Goal: Information Seeking & Learning: Learn about a topic

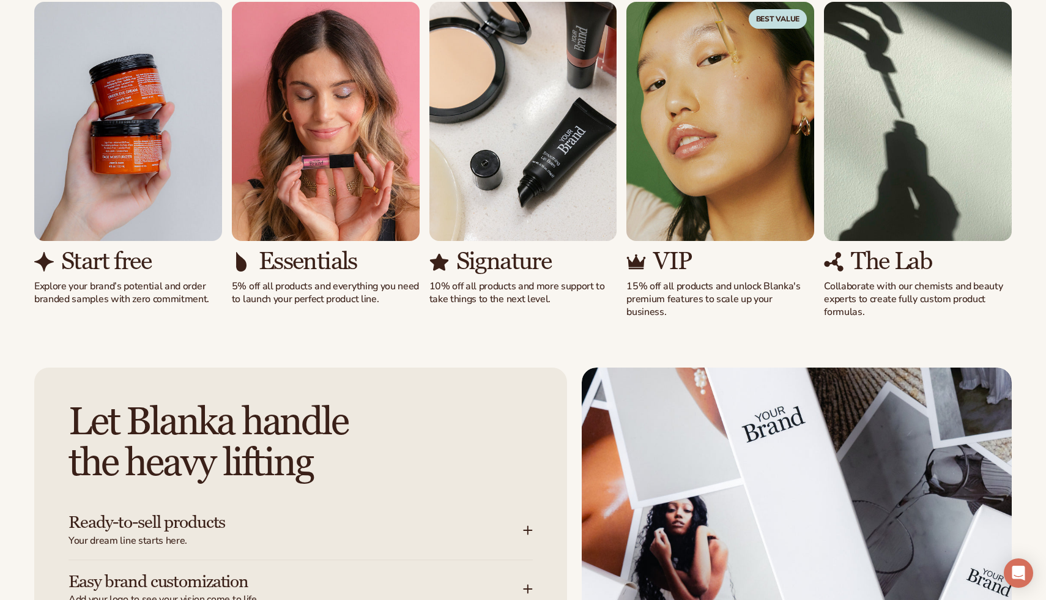
scroll to position [1133, 0]
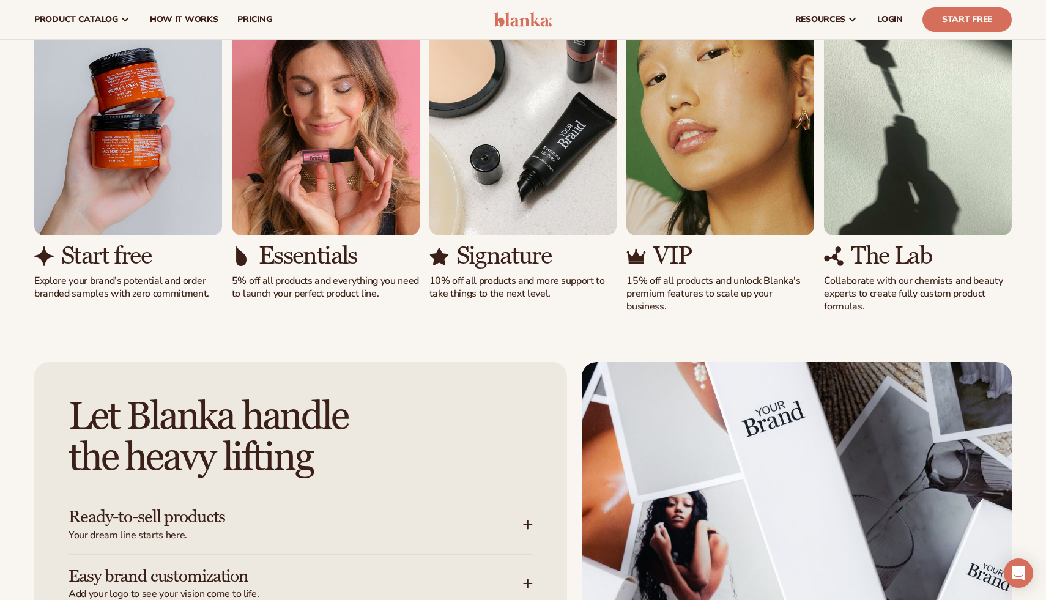
click at [908, 253] on h3 "The Lab" at bounding box center [891, 256] width 81 height 27
click at [887, 291] on p "Collaborate with our chemists and beauty experts to create fully custom product…" at bounding box center [918, 294] width 188 height 38
click at [880, 248] on h3 "The Lab" at bounding box center [891, 256] width 81 height 27
click at [218, 21] on link "How It Works" at bounding box center [184, 19] width 88 height 39
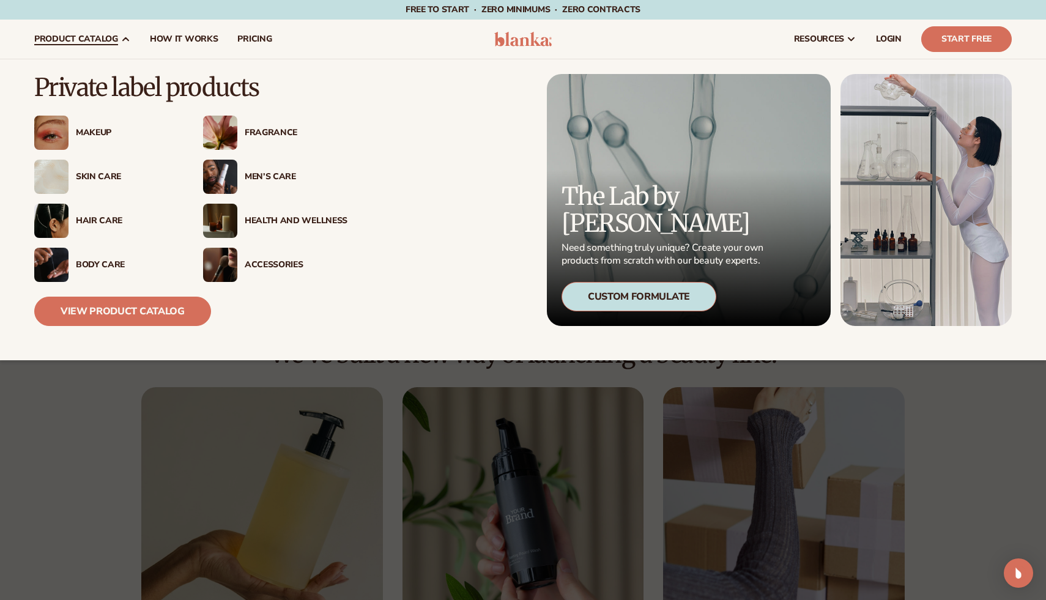
click at [94, 132] on div "Makeup" at bounding box center [127, 133] width 103 height 10
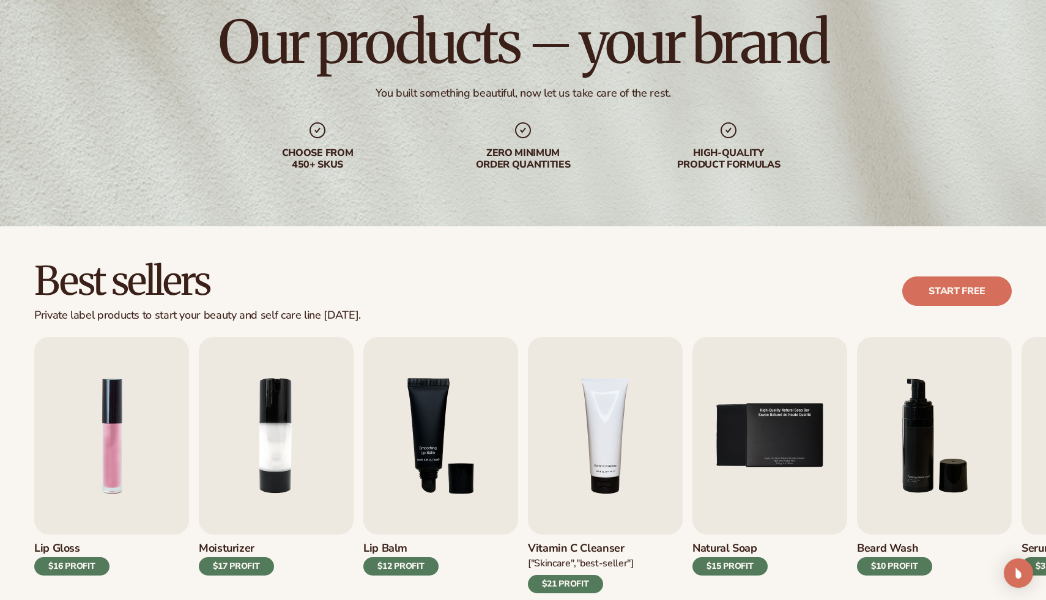
scroll to position [309, 0]
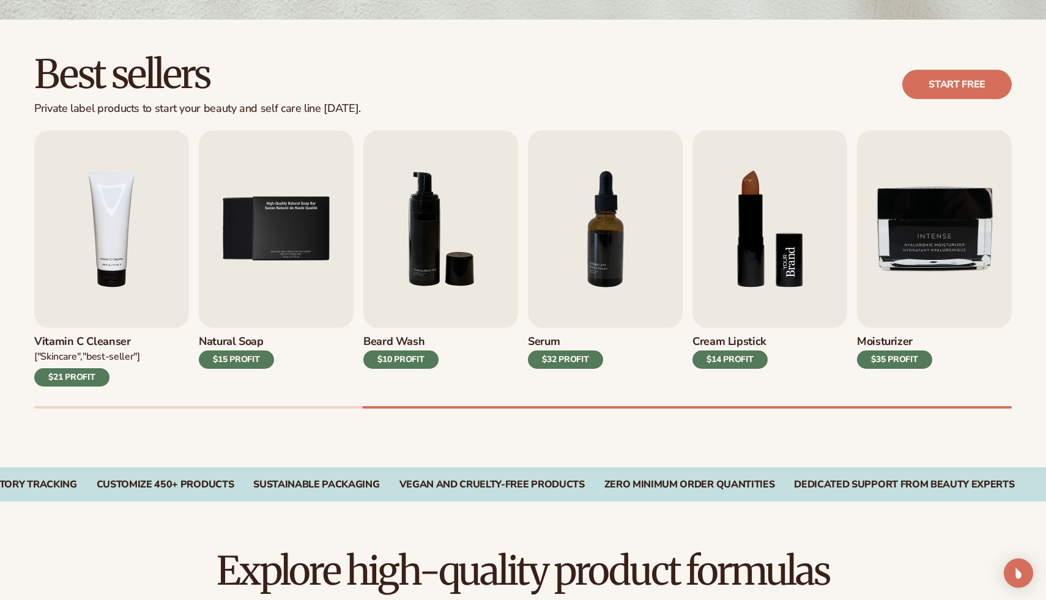
click at [776, 294] on img "8 / 9" at bounding box center [769, 229] width 155 height 198
click at [775, 265] on img "8 / 9" at bounding box center [769, 229] width 155 height 198
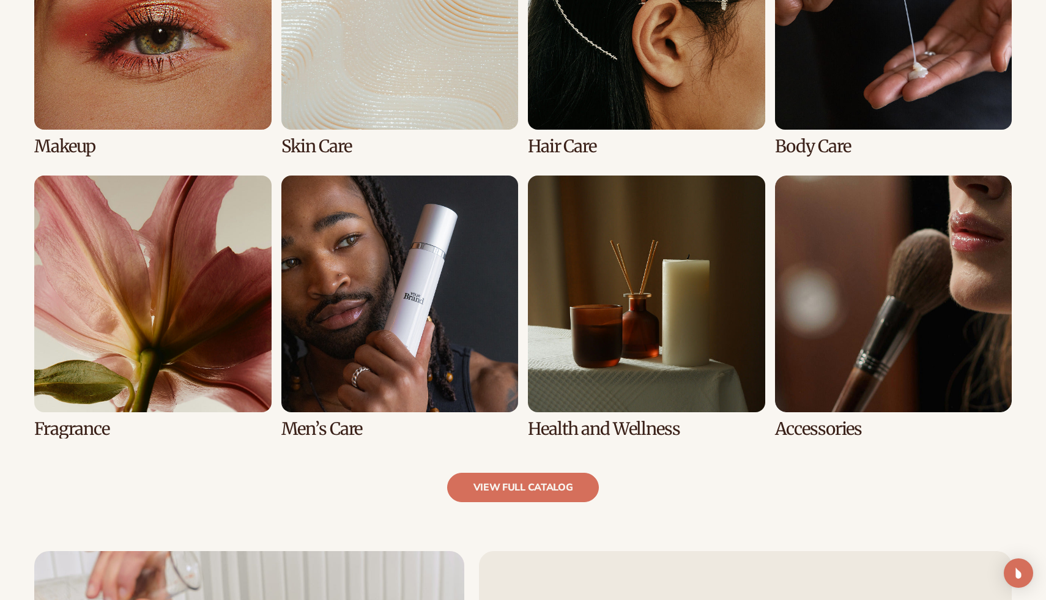
scroll to position [1028, 0]
click at [73, 153] on link "1 / 8" at bounding box center [152, 23] width 237 height 263
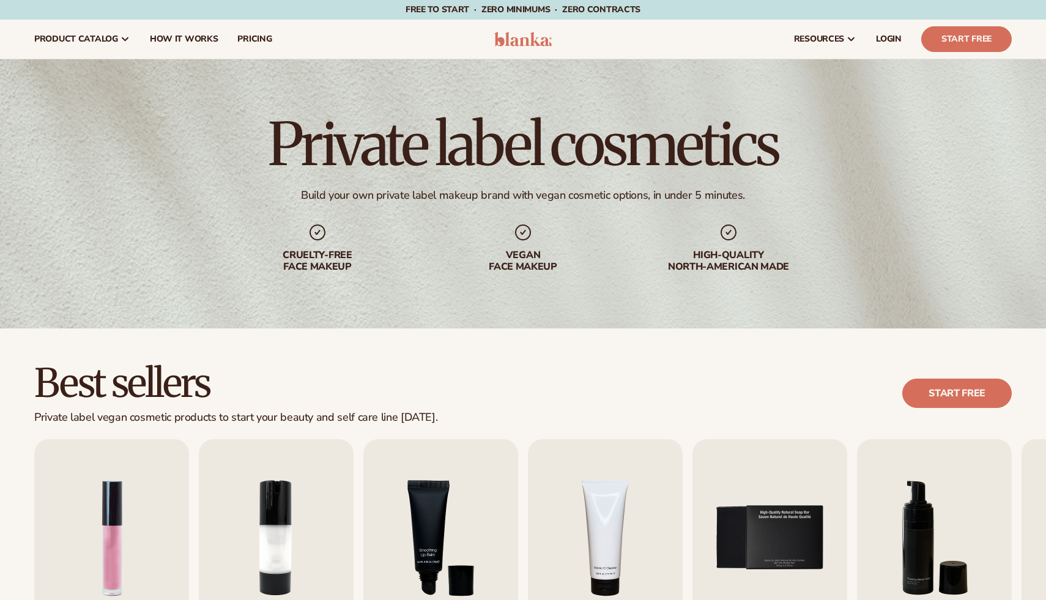
scroll to position [360, 0]
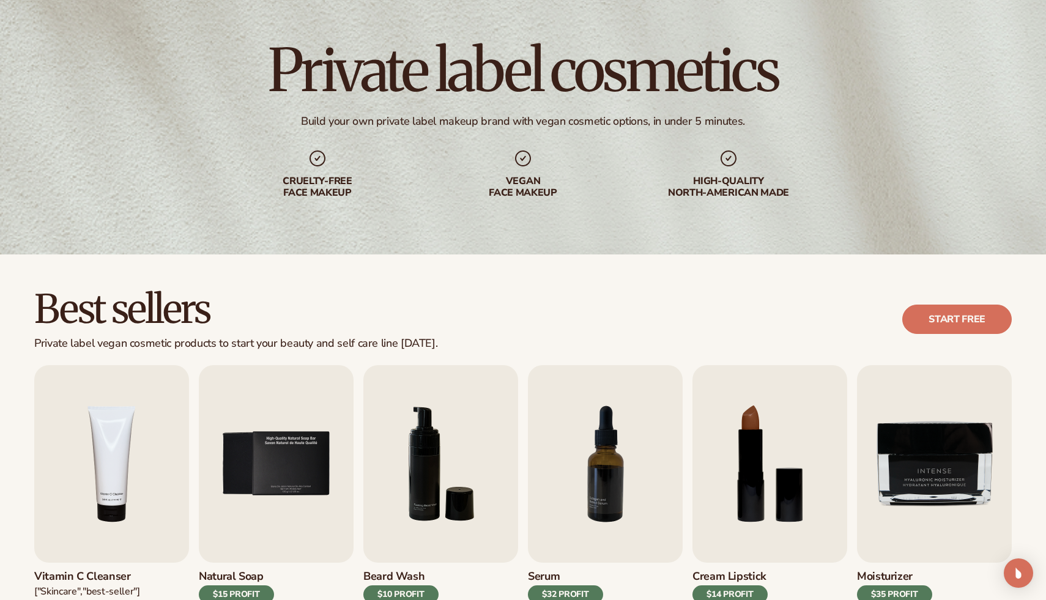
scroll to position [0, 0]
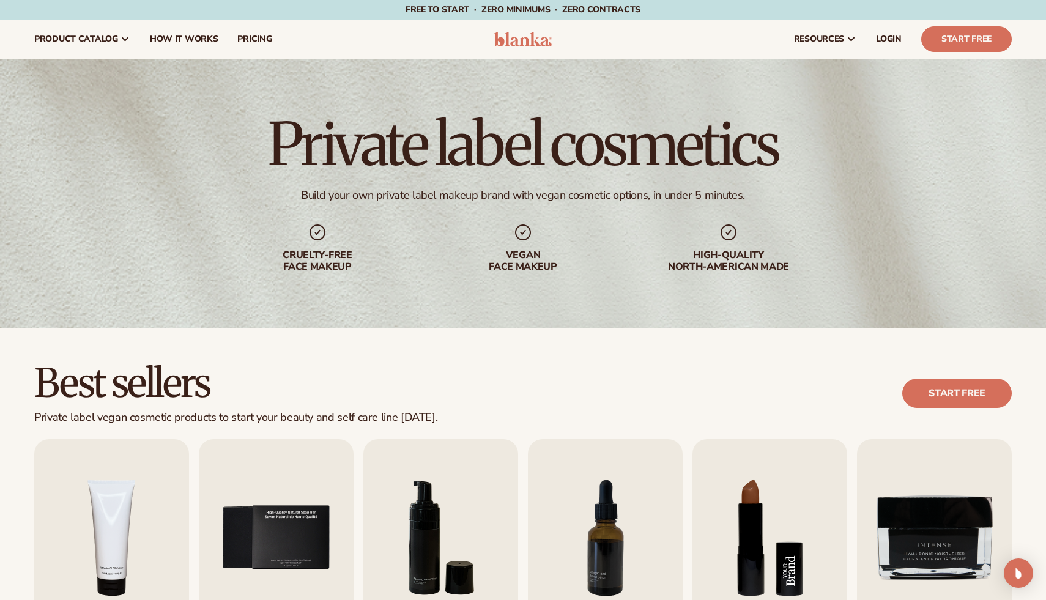
click at [765, 543] on img "8 / 9" at bounding box center [769, 538] width 155 height 198
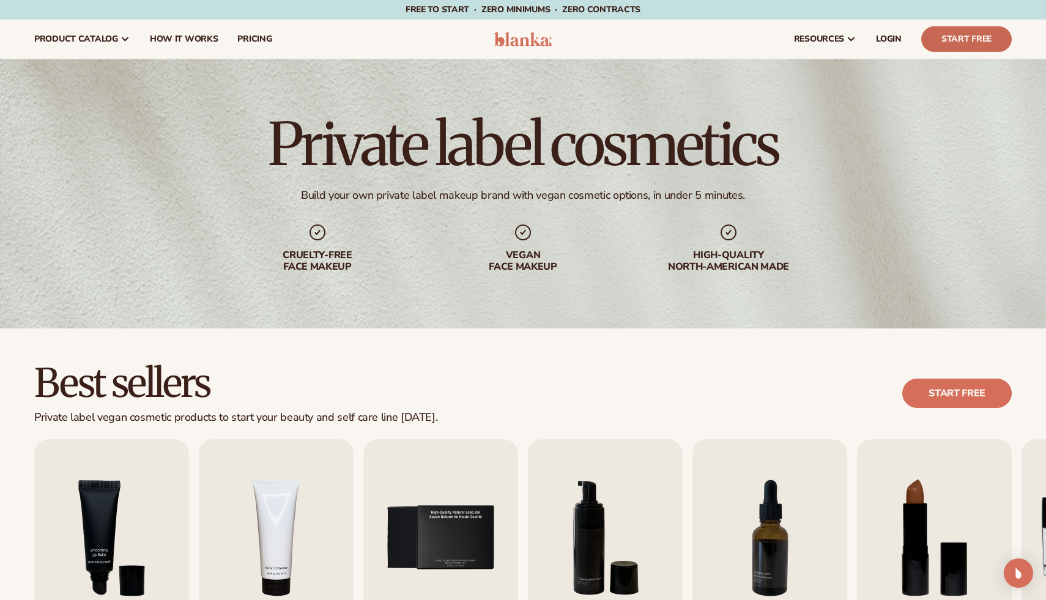
click at [957, 39] on link "Start Free" at bounding box center [966, 39] width 91 height 26
